Goal: Navigation & Orientation: Understand site structure

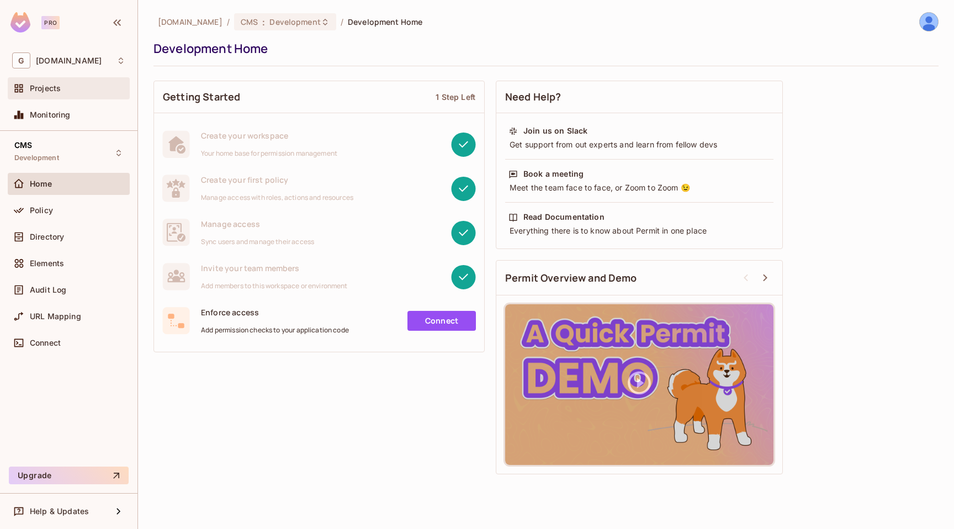
click at [48, 91] on span "Projects" at bounding box center [45, 88] width 31 height 9
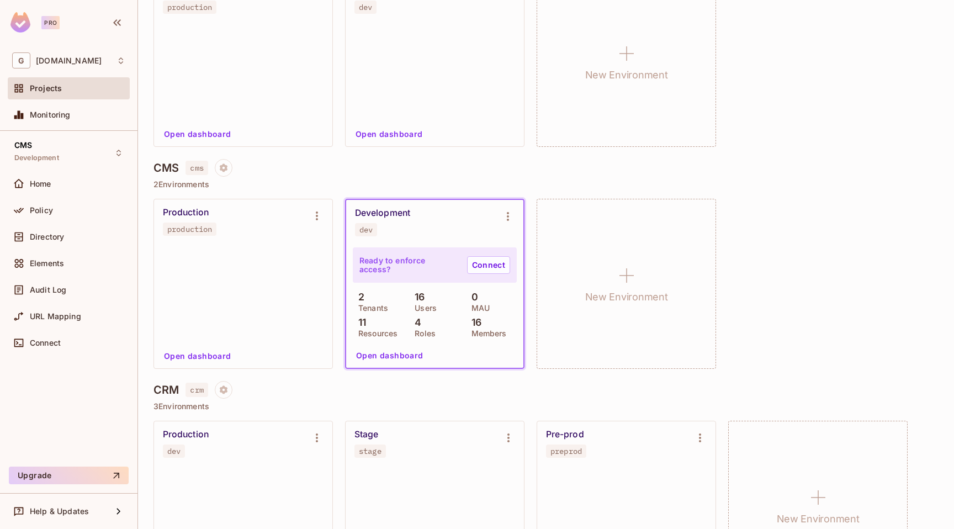
scroll to position [247, 0]
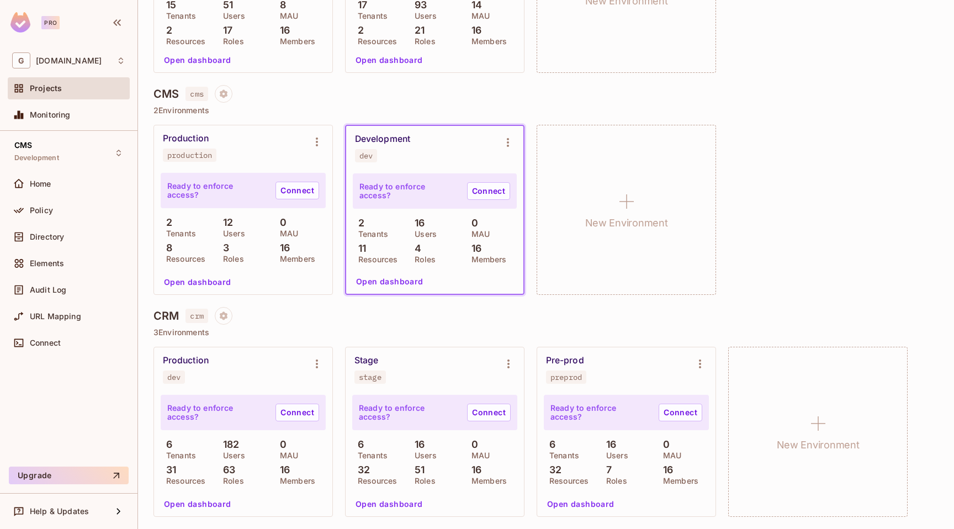
click at [451, 404] on div "Ready to enforce access? Connect" at bounding box center [434, 412] width 165 height 35
click at [363, 504] on button "Open dashboard" at bounding box center [389, 504] width 76 height 18
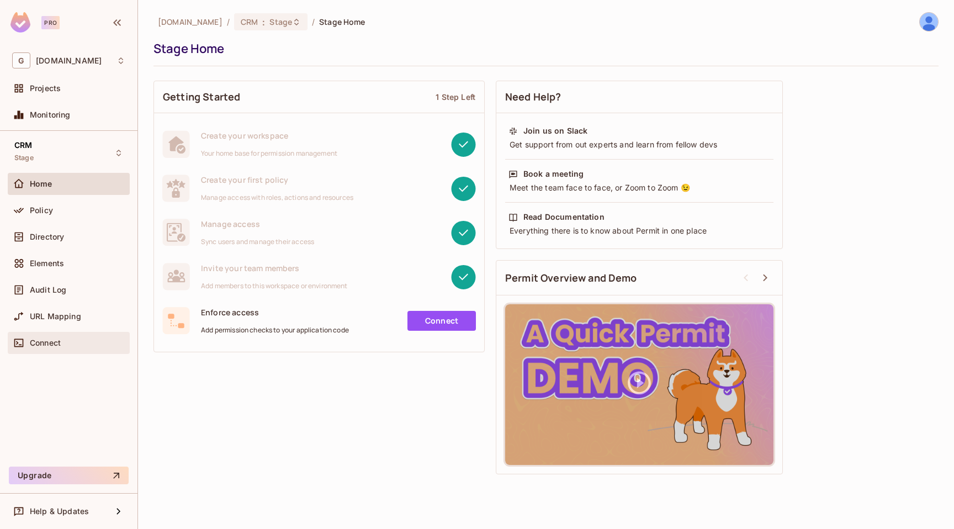
click at [87, 340] on div "Connect" at bounding box center [77, 342] width 95 height 9
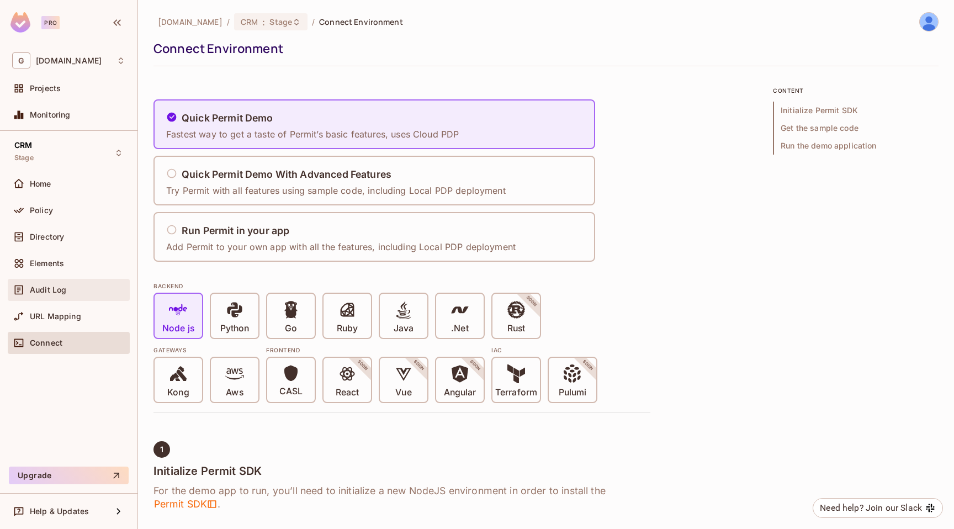
click at [81, 282] on div "Audit Log" at bounding box center [69, 290] width 122 height 22
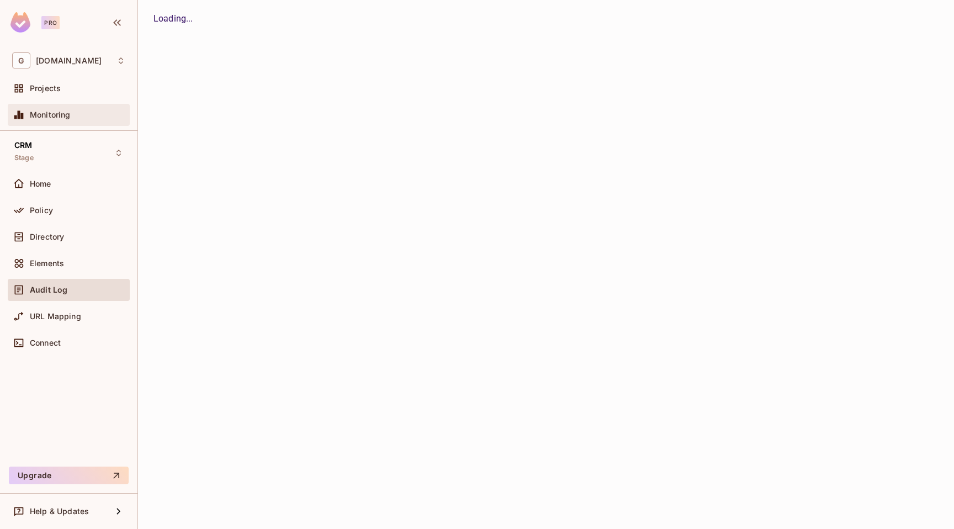
click at [58, 109] on div "Monitoring" at bounding box center [68, 114] width 113 height 13
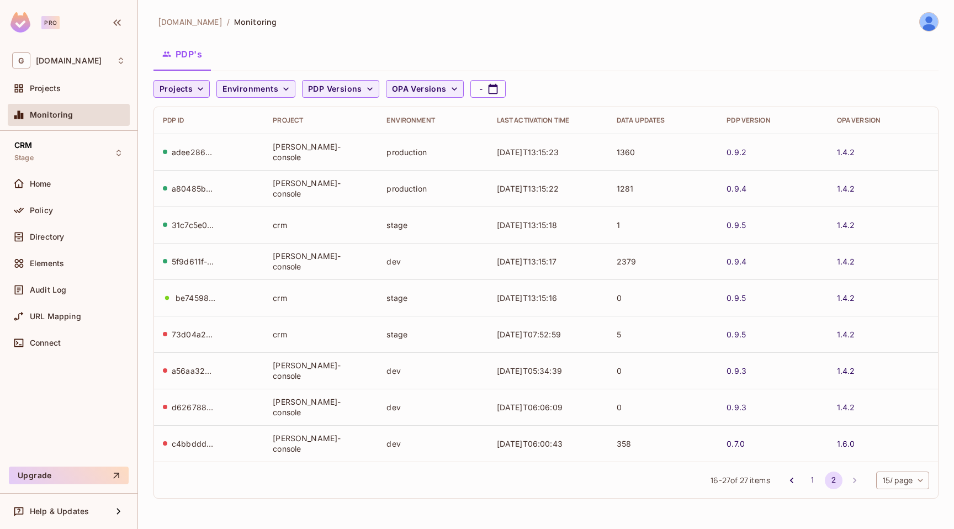
click at [198, 88] on icon "button" at bounding box center [201, 88] width 6 height 3
click at [184, 134] on span "CRM" at bounding box center [210, 137] width 96 height 10
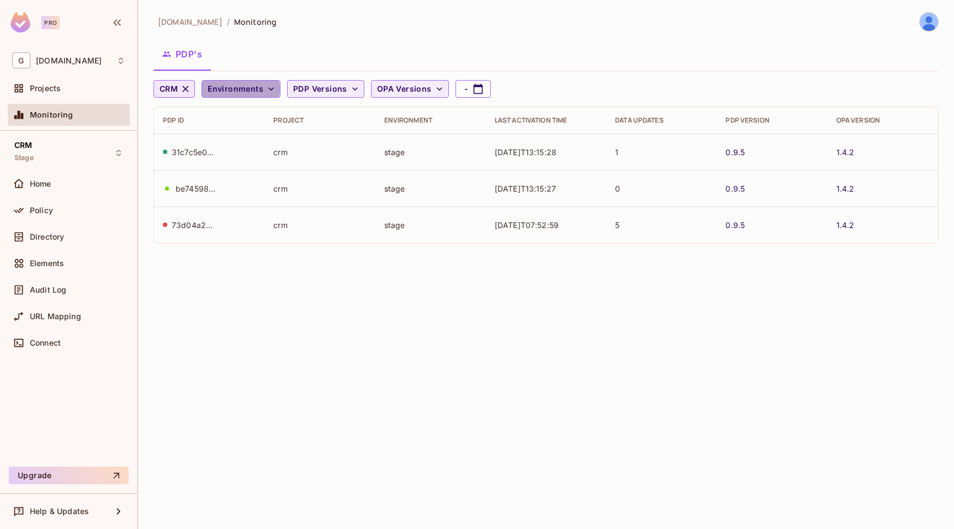
click at [232, 89] on span "Environments" at bounding box center [235, 89] width 56 height 14
click at [258, 91] on div at bounding box center [477, 264] width 954 height 529
click at [47, 286] on span "Audit Log" at bounding box center [48, 289] width 36 height 9
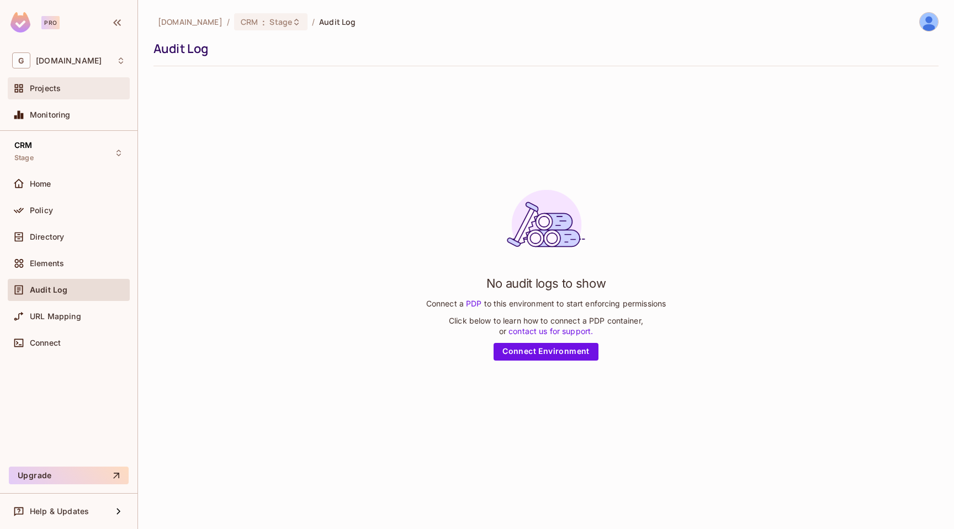
click at [74, 88] on div "Projects" at bounding box center [77, 88] width 95 height 9
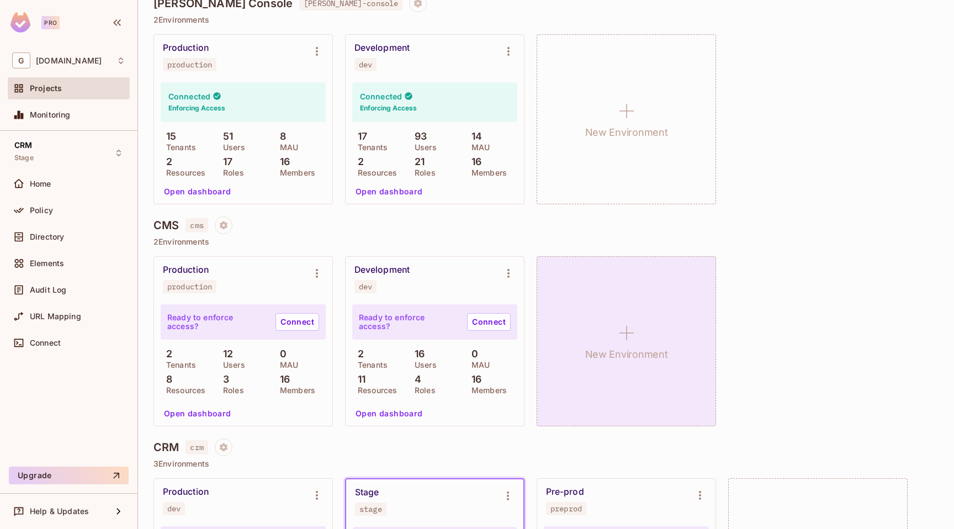
scroll to position [247, 0]
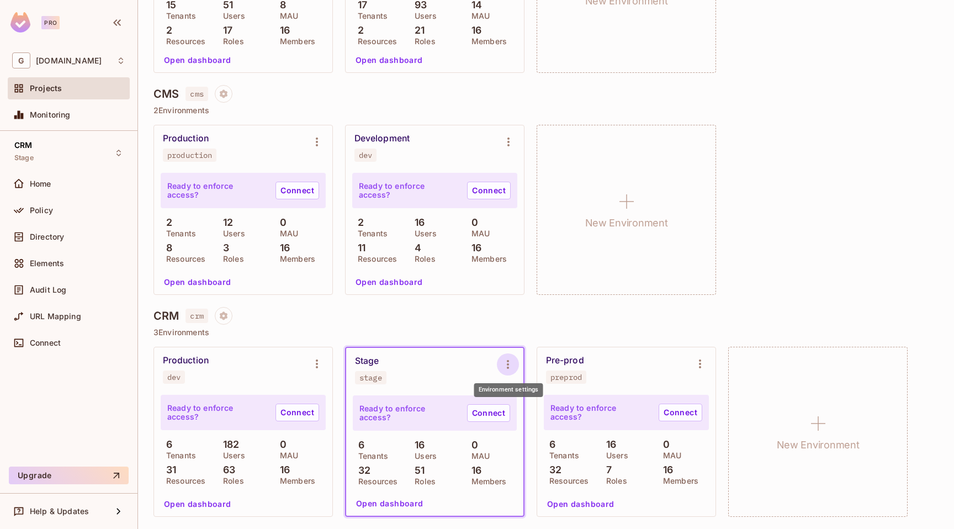
click at [513, 363] on icon "Environment settings" at bounding box center [507, 364] width 13 height 13
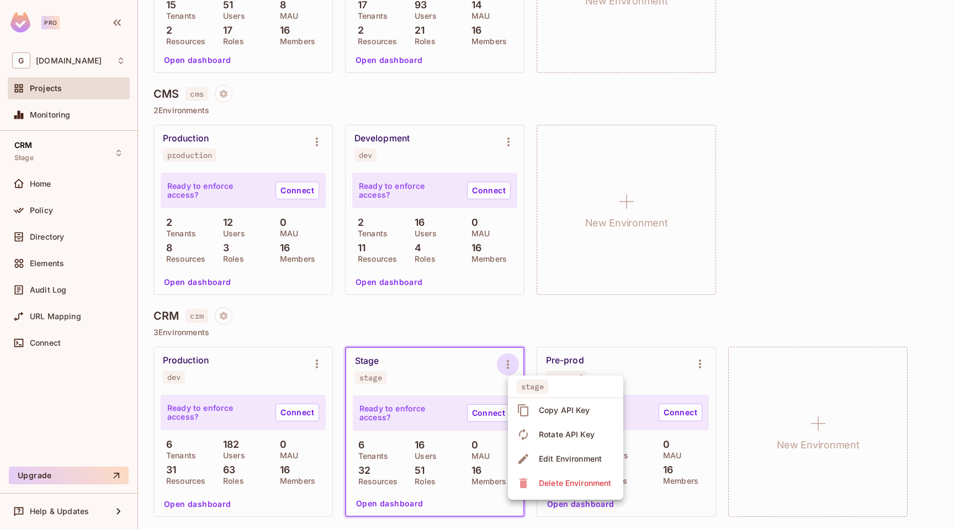
click at [830, 218] on div at bounding box center [477, 264] width 954 height 529
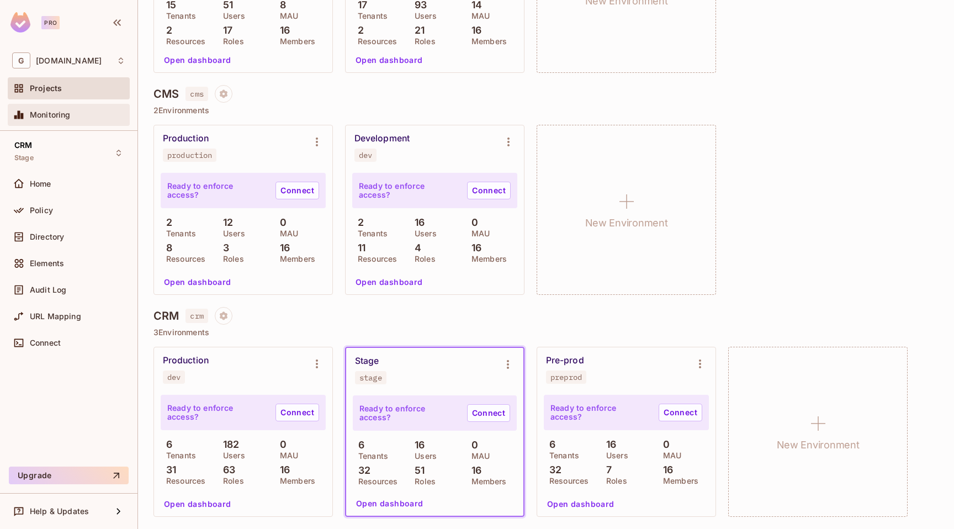
click at [49, 113] on span "Monitoring" at bounding box center [50, 114] width 41 height 9
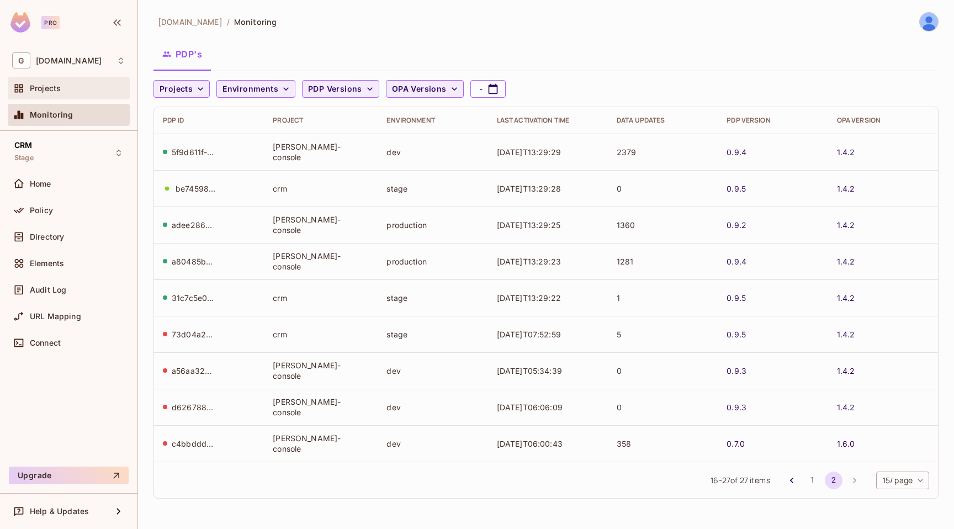
click at [41, 91] on span "Projects" at bounding box center [45, 88] width 31 height 9
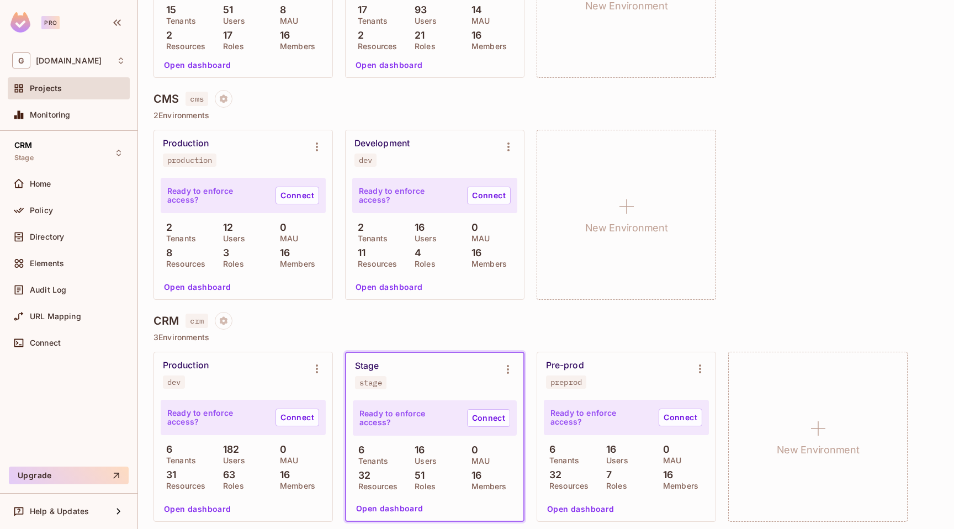
scroll to position [247, 0]
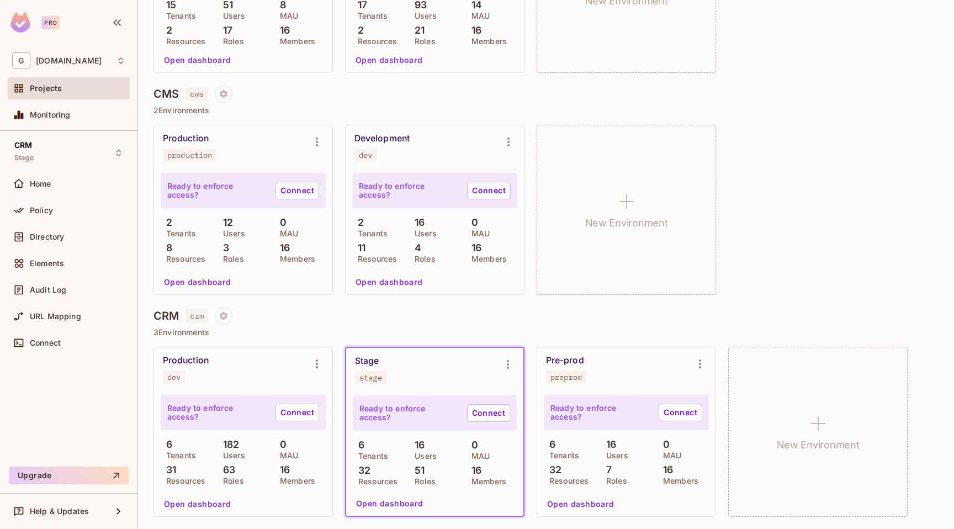
click at [396, 503] on button "Open dashboard" at bounding box center [390, 503] width 76 height 18
